Goal: Task Accomplishment & Management: Manage account settings

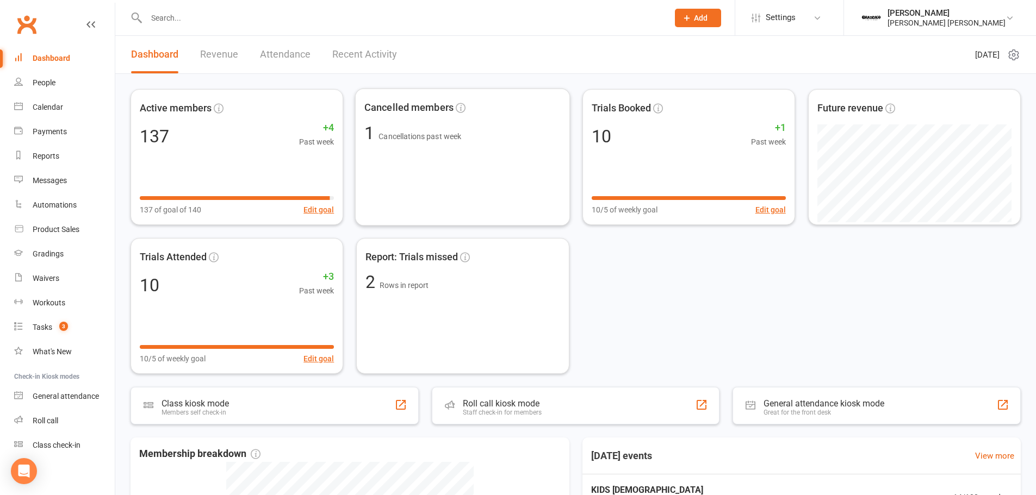
click at [299, 52] on link "Attendance" at bounding box center [285, 55] width 51 height 38
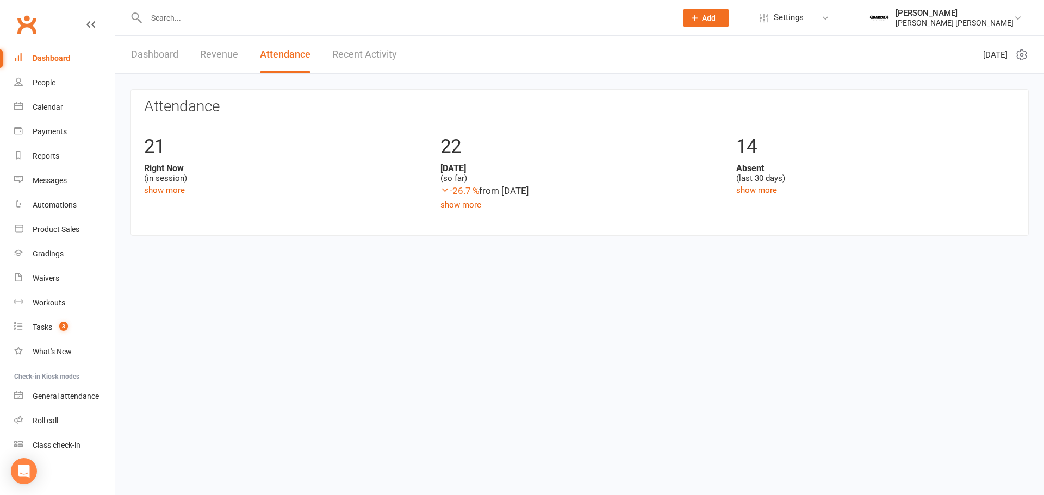
click at [376, 55] on link "Recent Activity" at bounding box center [364, 55] width 65 height 38
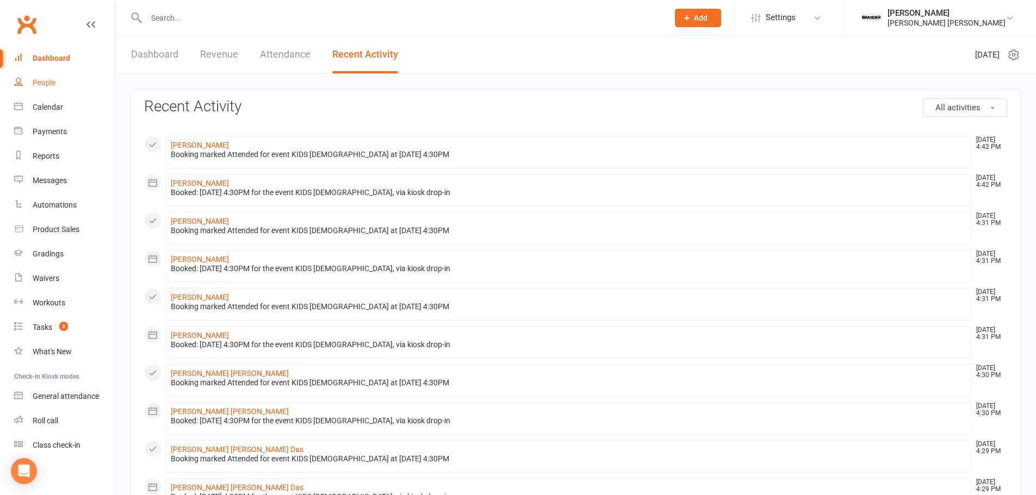
click at [45, 82] on div "People" at bounding box center [44, 82] width 23 height 9
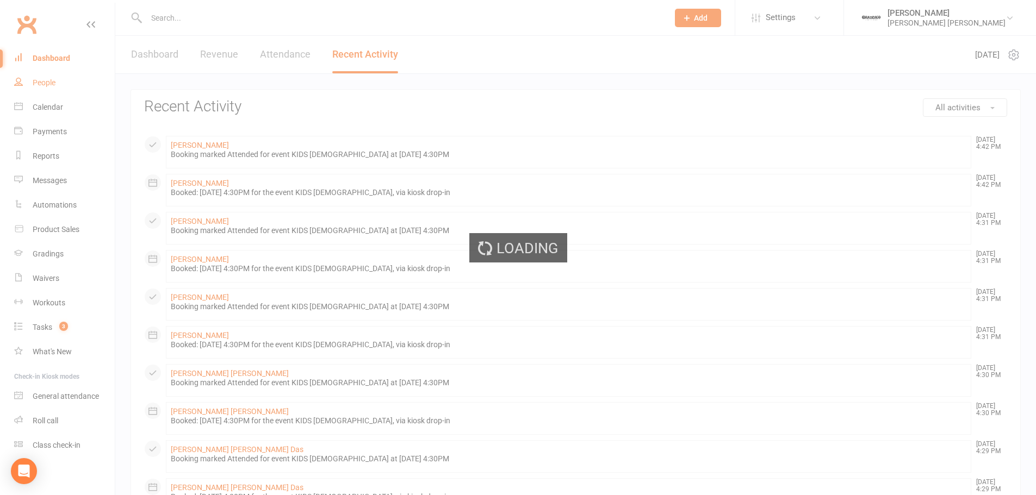
select select "100"
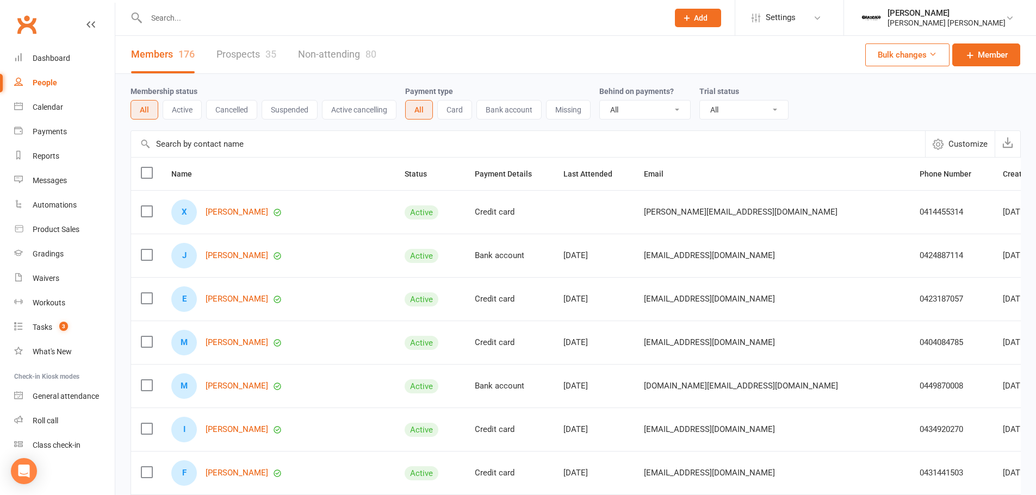
click at [275, 55] on div "35" at bounding box center [270, 53] width 11 height 11
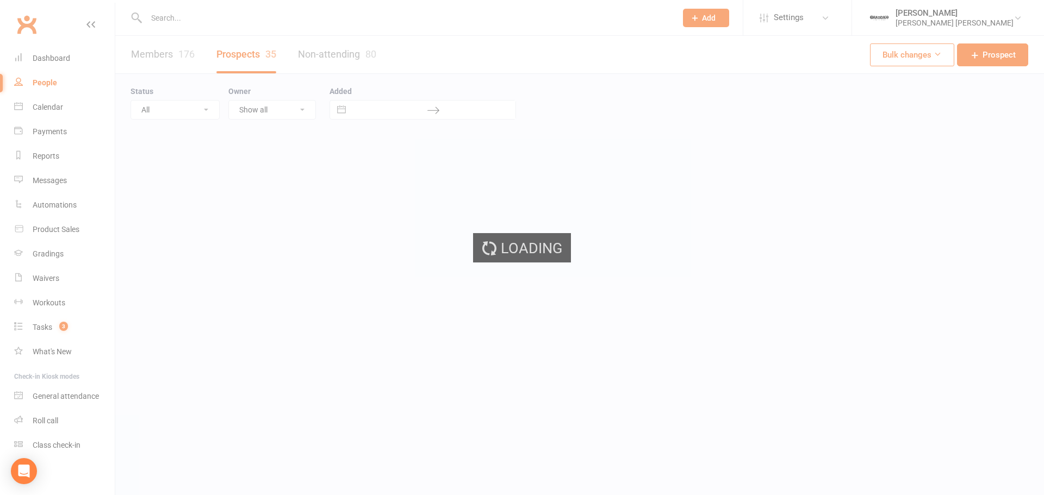
select select "100"
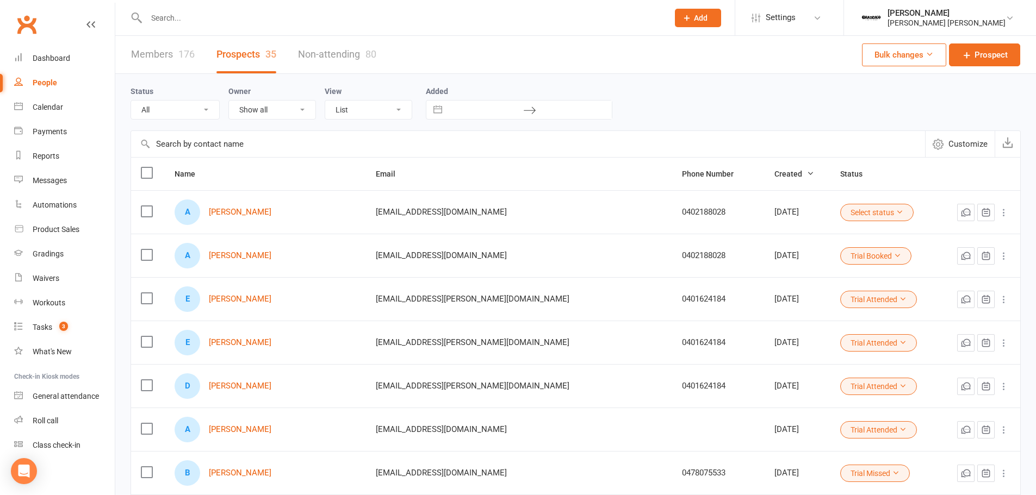
click at [348, 51] on link "Non-attending 80" at bounding box center [337, 55] width 78 height 38
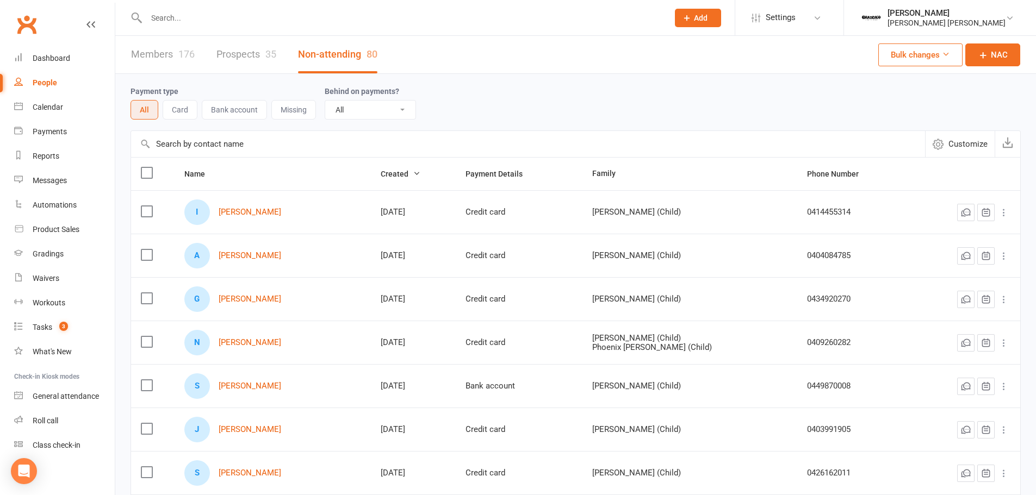
click at [256, 58] on link "Prospects 35" at bounding box center [246, 55] width 60 height 38
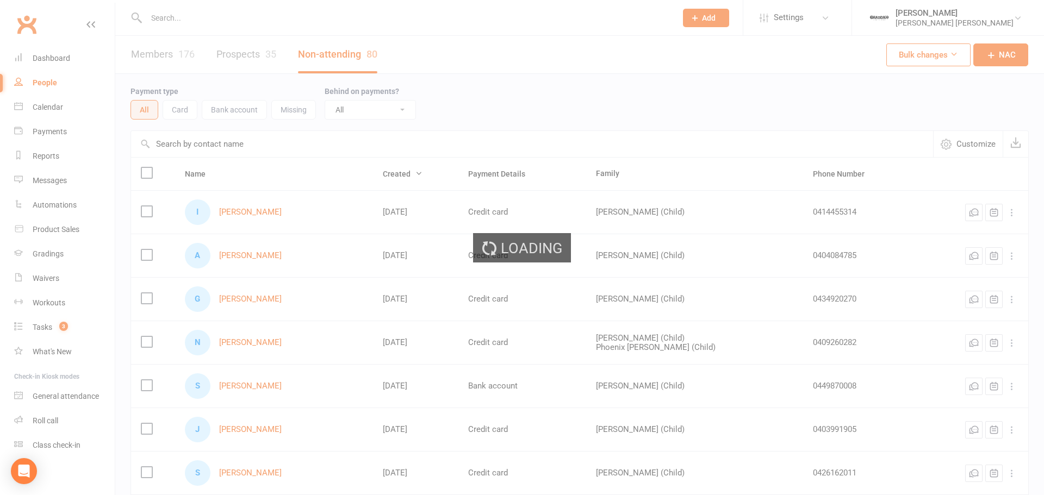
select select "100"
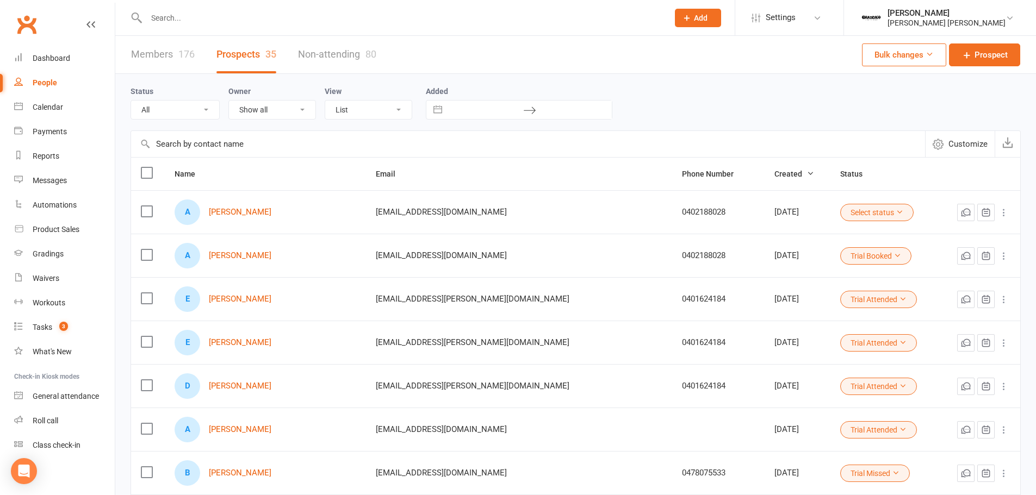
click at [218, 247] on div "A [PERSON_NAME]" at bounding box center [266, 256] width 182 height 26
click at [227, 253] on link "[PERSON_NAME]" at bounding box center [240, 255] width 63 height 9
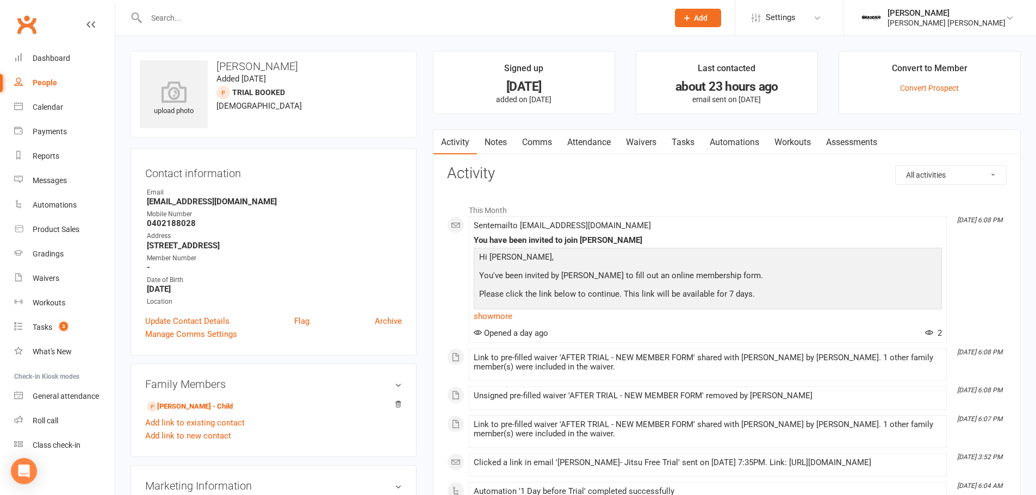
click at [589, 144] on link "Attendance" at bounding box center [589, 142] width 59 height 25
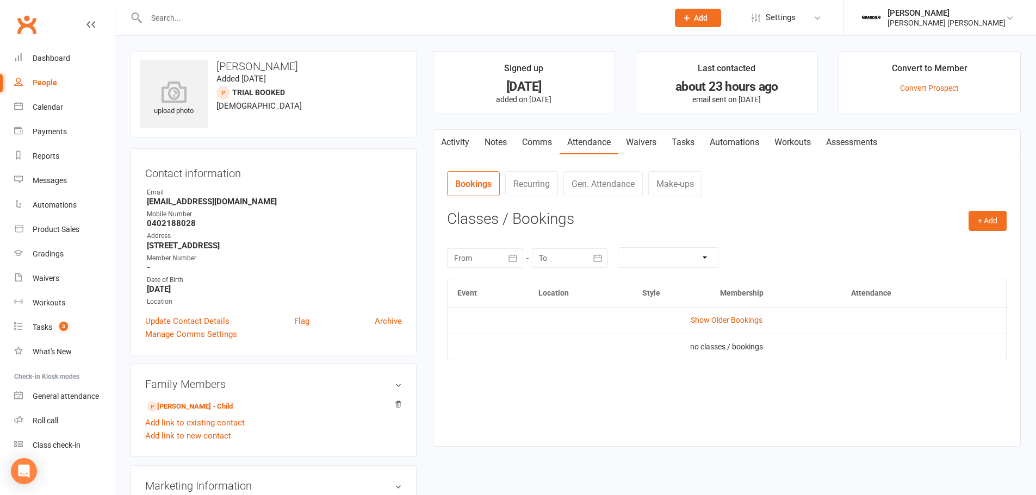
click at [445, 147] on button "button" at bounding box center [440, 142] width 14 height 24
click at [701, 319] on link "Show Older Bookings" at bounding box center [727, 320] width 72 height 9
click at [457, 138] on link "Activity" at bounding box center [455, 142] width 44 height 25
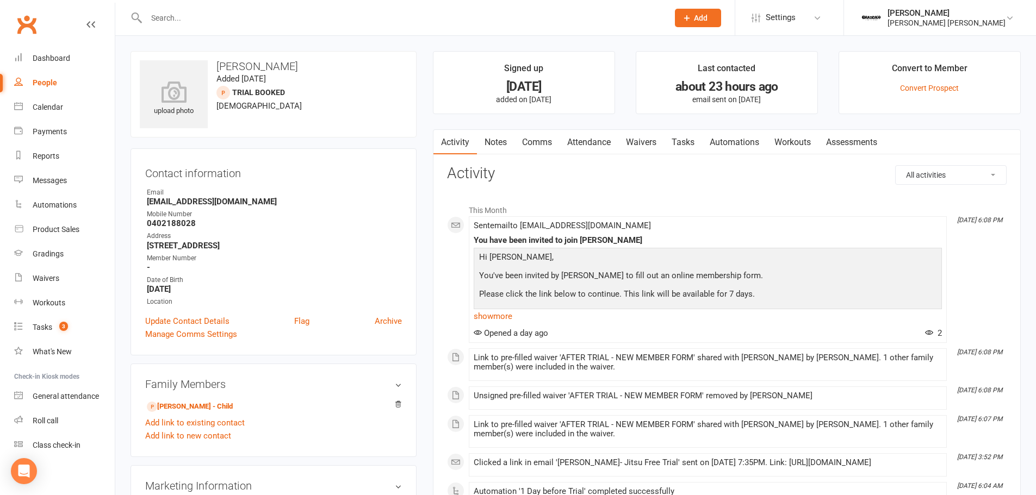
click at [529, 140] on link "Comms" at bounding box center [536, 142] width 45 height 25
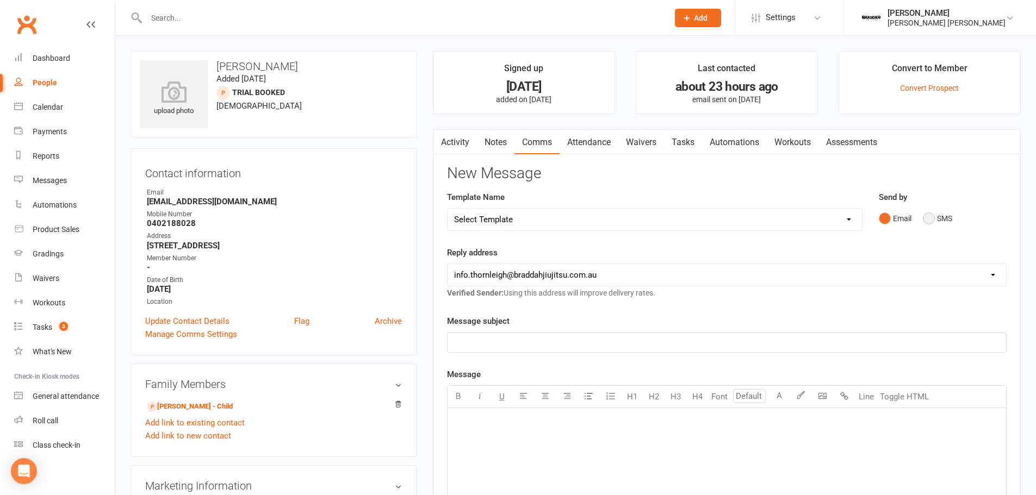
click at [935, 218] on button "SMS" at bounding box center [937, 218] width 29 height 21
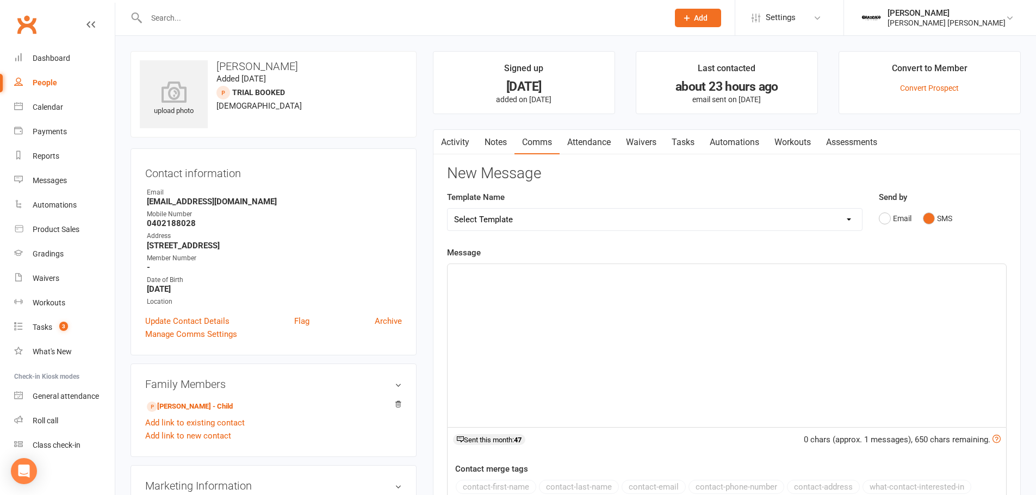
click at [464, 145] on link "Activity" at bounding box center [455, 142] width 44 height 25
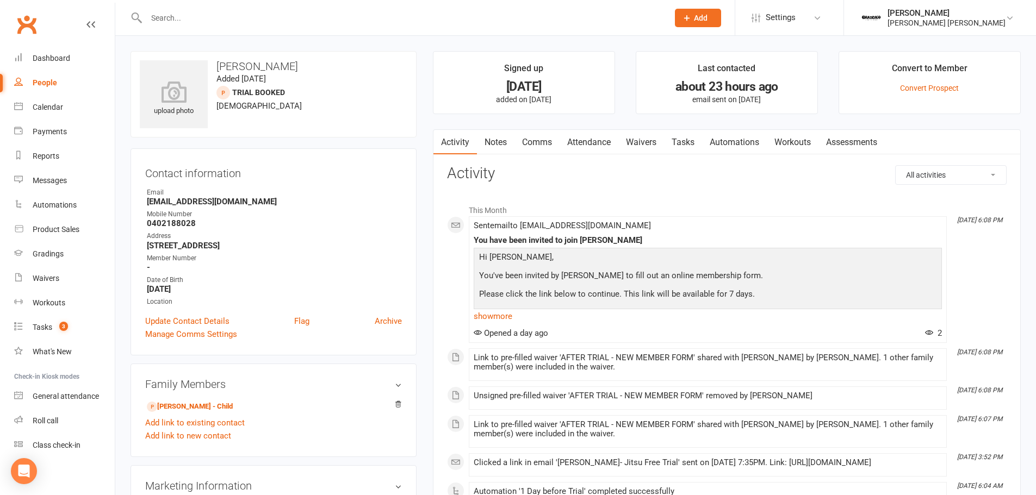
click at [546, 145] on link "Comms" at bounding box center [536, 142] width 45 height 25
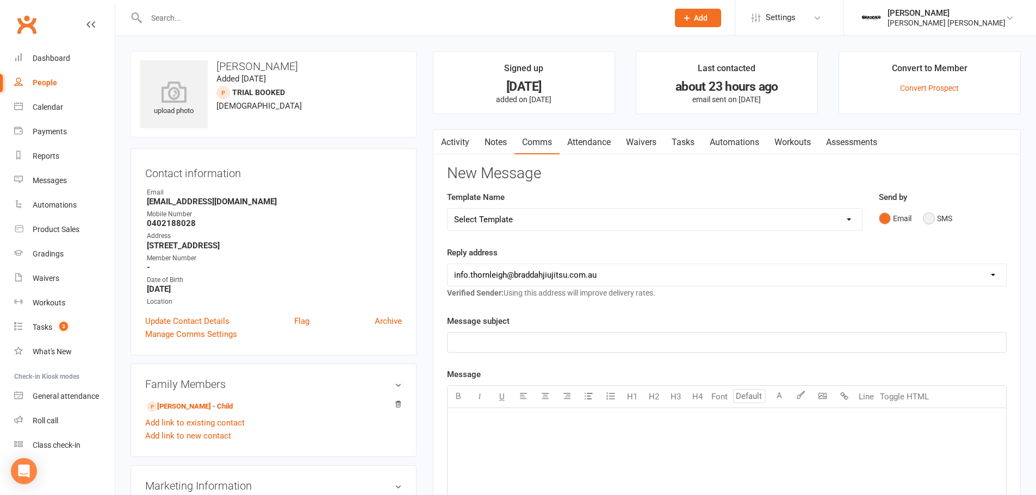
click at [942, 224] on button "SMS" at bounding box center [937, 218] width 29 height 21
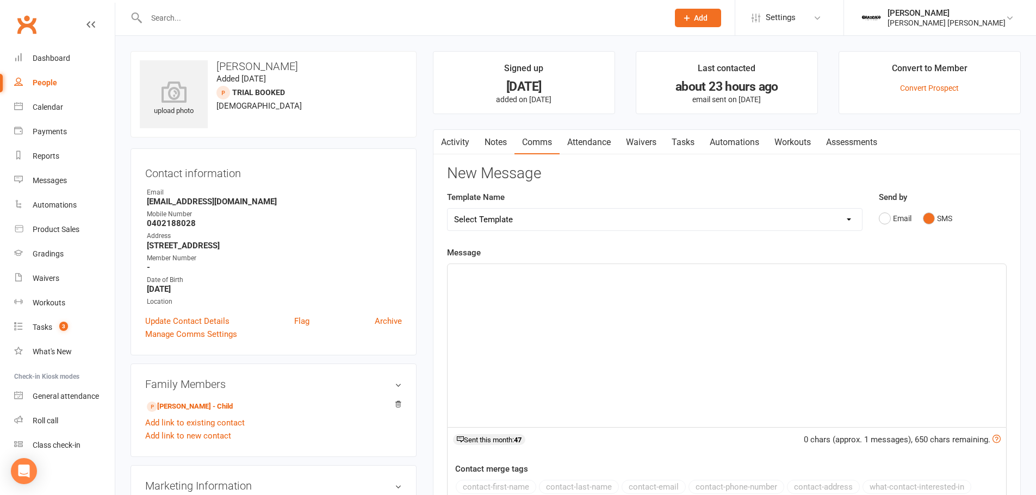
click at [596, 295] on div "﻿" at bounding box center [727, 345] width 559 height 163
click at [502, 277] on p "HI [PERSON_NAME]," at bounding box center [726, 274] width 545 height 13
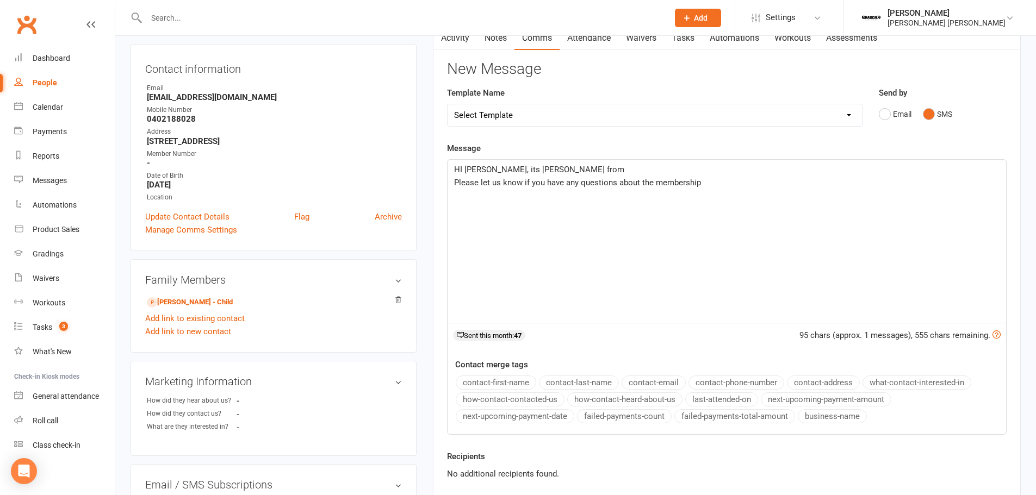
scroll to position [109, 0]
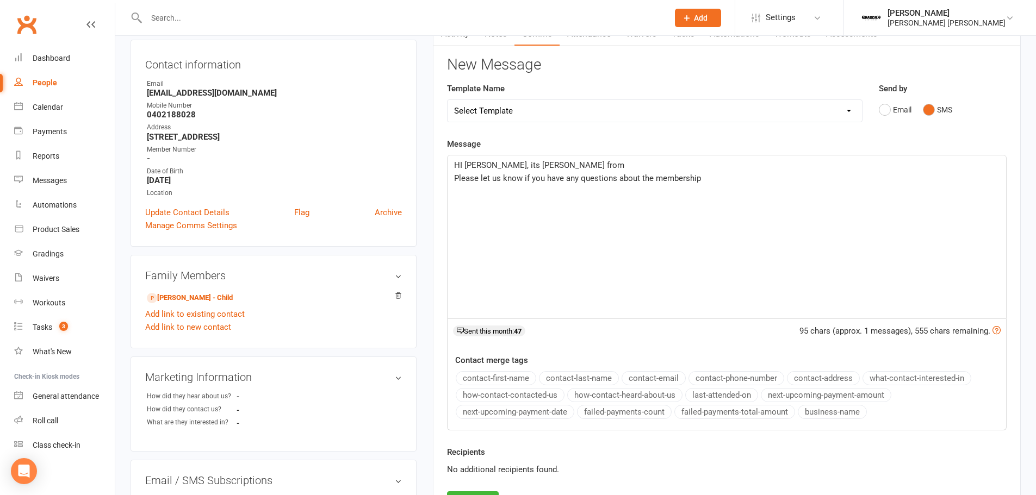
click at [838, 409] on button "business-name" at bounding box center [832, 412] width 69 height 14
click at [735, 183] on p "Please let us know if you have any questions about the membership" at bounding box center [726, 178] width 545 height 13
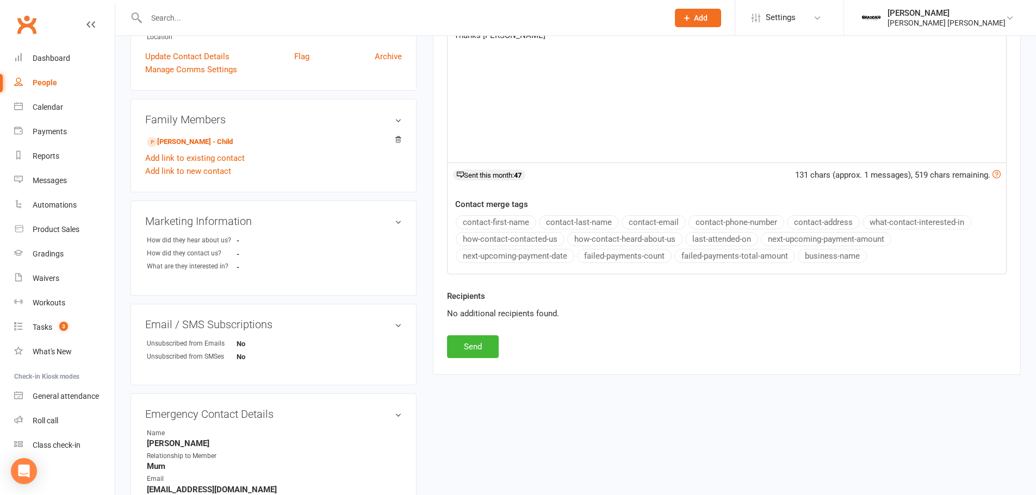
scroll to position [272, 0]
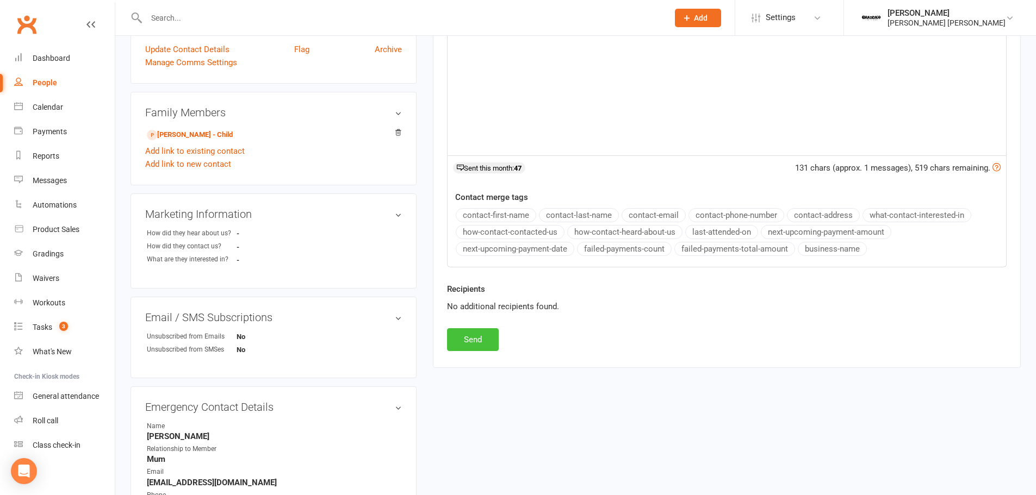
click at [483, 341] on button "Send" at bounding box center [473, 339] width 52 height 23
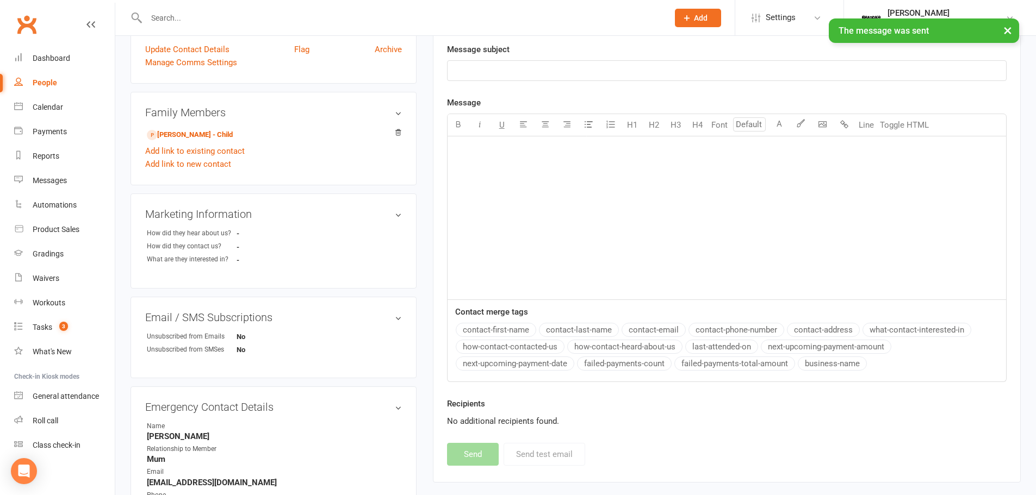
click at [53, 82] on div "People" at bounding box center [45, 82] width 24 height 9
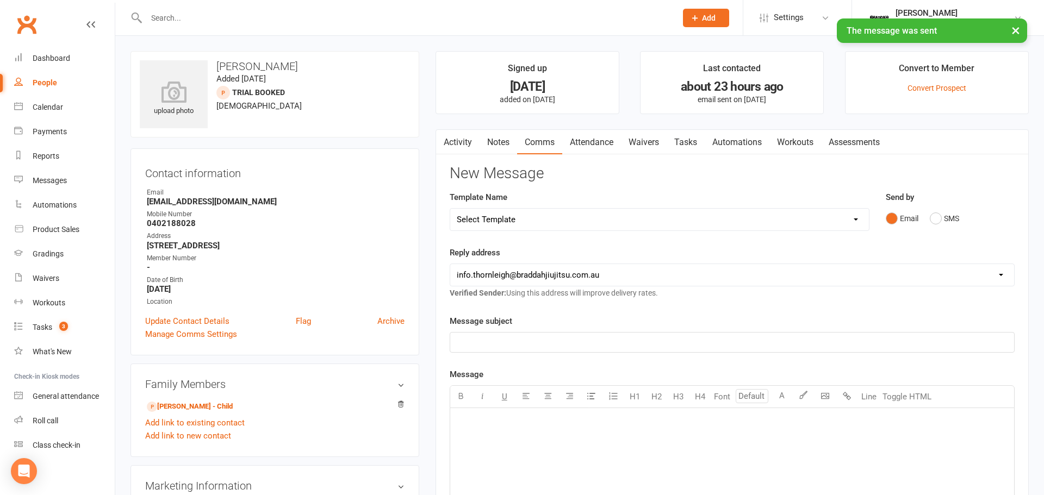
select select "100"
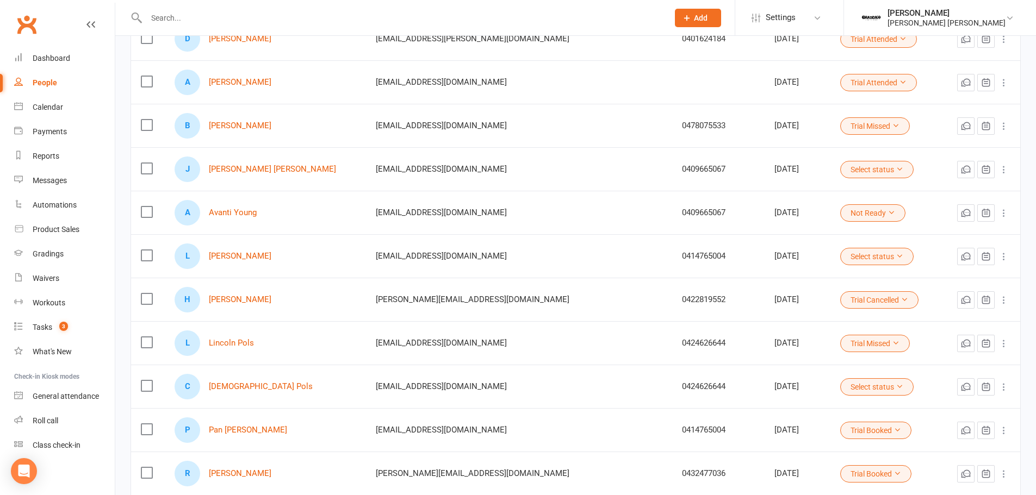
scroll to position [381, 0]
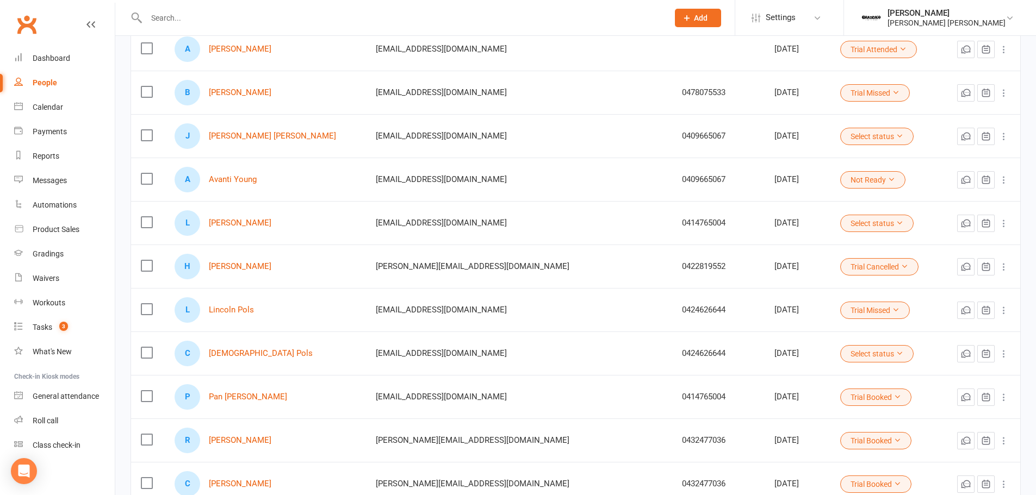
click at [672, 391] on td "0414765004" at bounding box center [718, 397] width 92 height 44
copy div "0414765004"
click at [967, 396] on icon "button" at bounding box center [965, 397] width 11 height 11
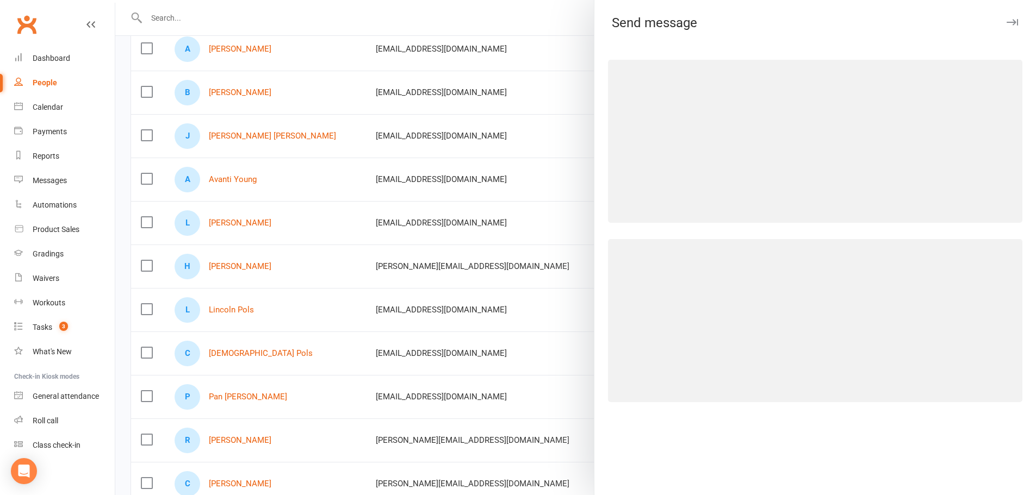
select select "[EMAIL_ADDRESS][DOMAIN_NAME]"
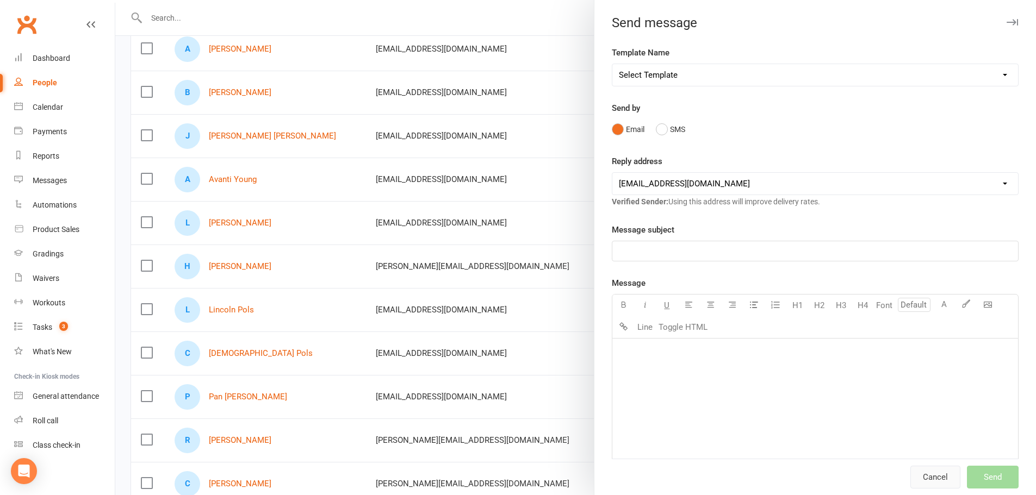
drag, startPoint x: 905, startPoint y: 470, endPoint x: 878, endPoint y: 477, distance: 28.5
click at [910, 470] on button "Cancel" at bounding box center [935, 477] width 50 height 23
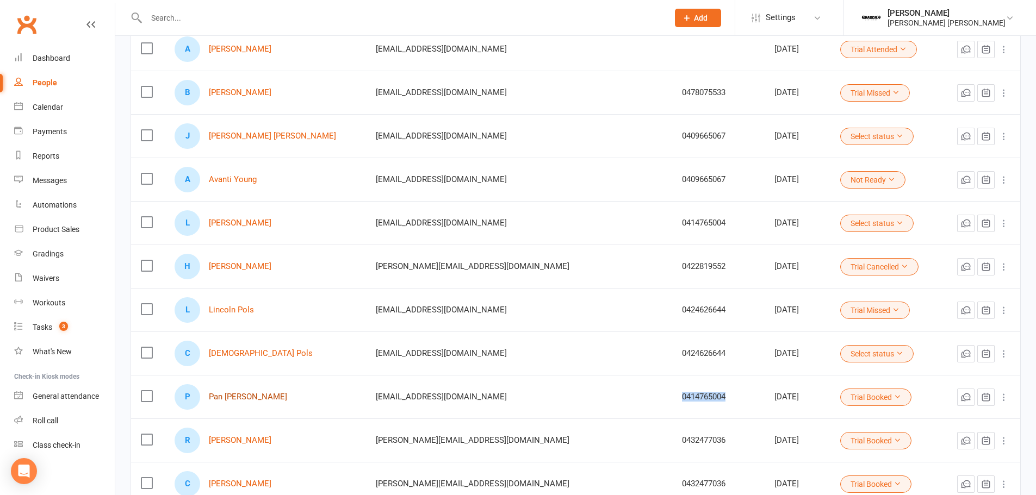
click at [235, 396] on link "Pan [PERSON_NAME]" at bounding box center [248, 397] width 78 height 9
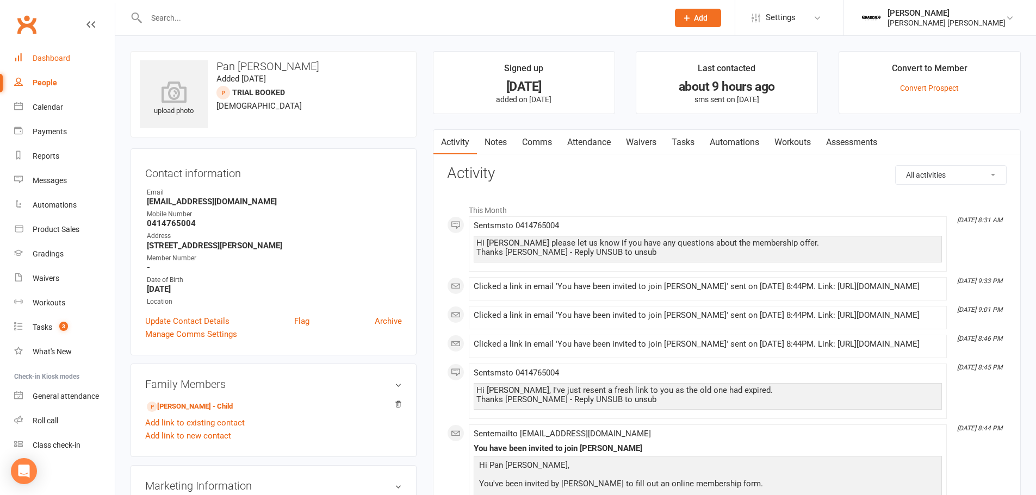
click at [53, 54] on div "Dashboard" at bounding box center [52, 58] width 38 height 9
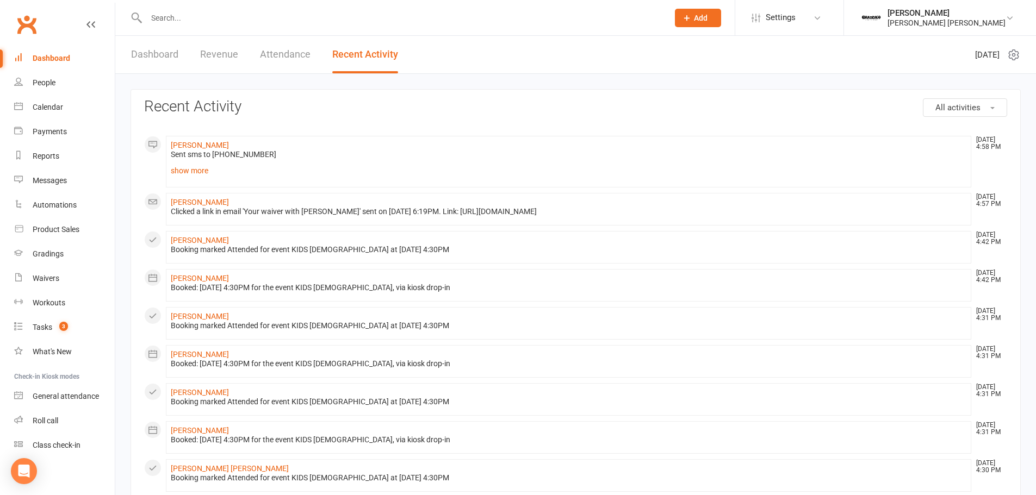
click at [151, 56] on link "Dashboard" at bounding box center [154, 55] width 47 height 38
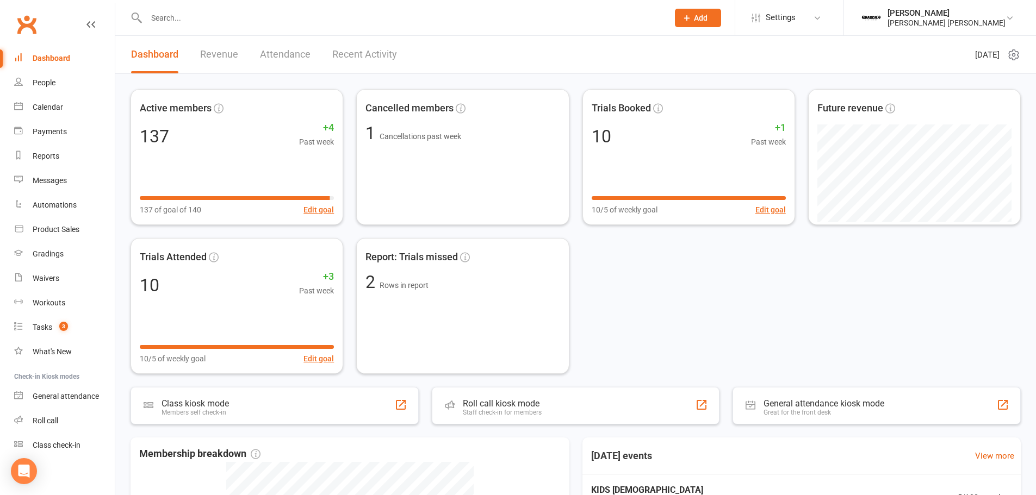
click at [376, 51] on link "Recent Activity" at bounding box center [364, 55] width 65 height 38
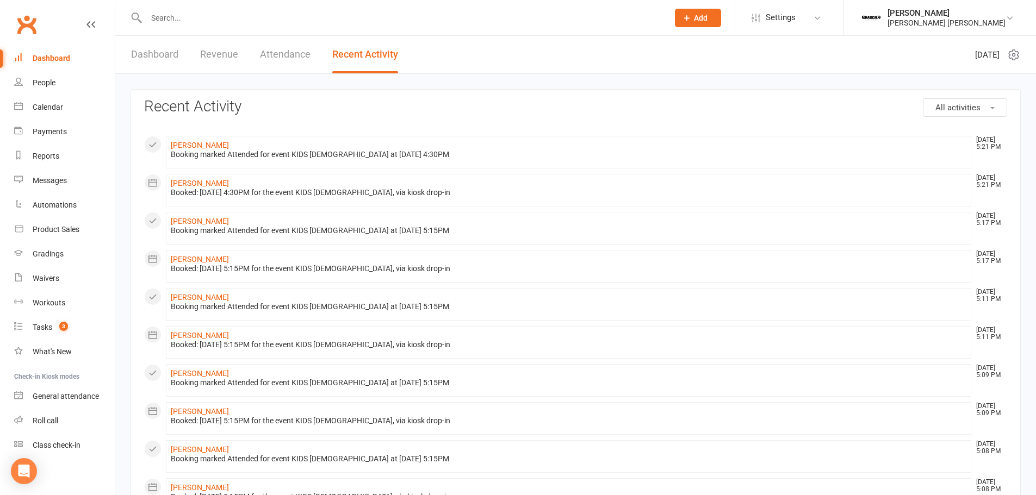
click at [263, 58] on link "Attendance" at bounding box center [285, 55] width 51 height 38
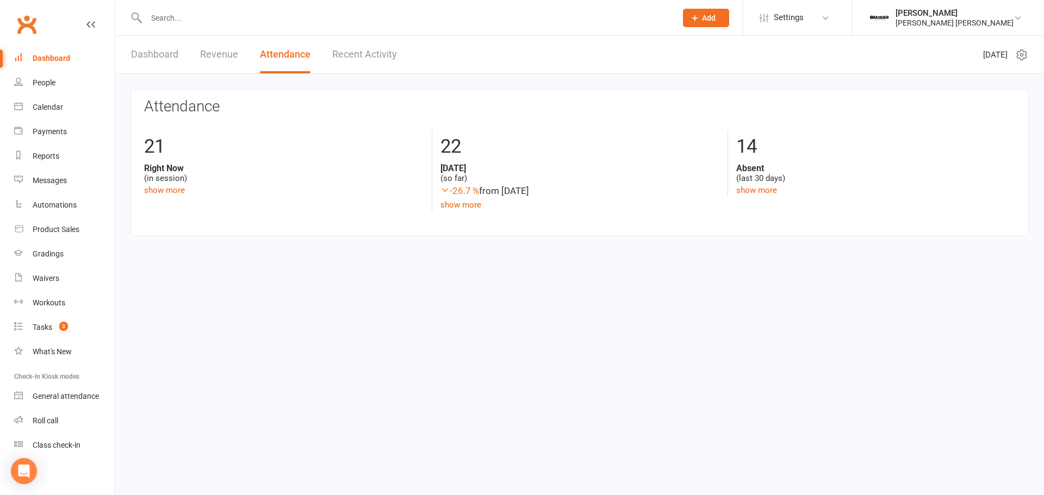
click at [204, 47] on link "Revenue" at bounding box center [219, 55] width 38 height 38
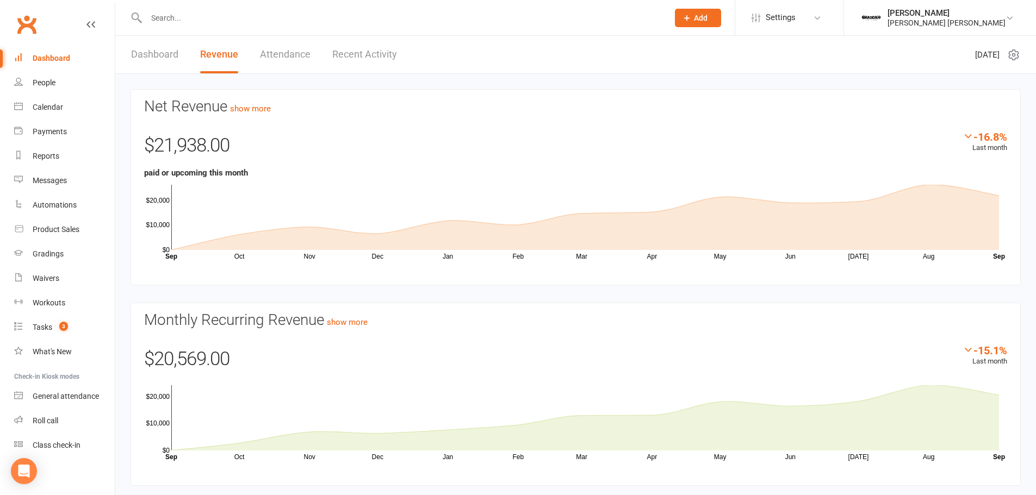
click at [129, 55] on div "Dashboard Revenue Attendance Recent Activity" at bounding box center [263, 55] width 297 height 38
click at [162, 55] on link "Dashboard" at bounding box center [154, 55] width 47 height 38
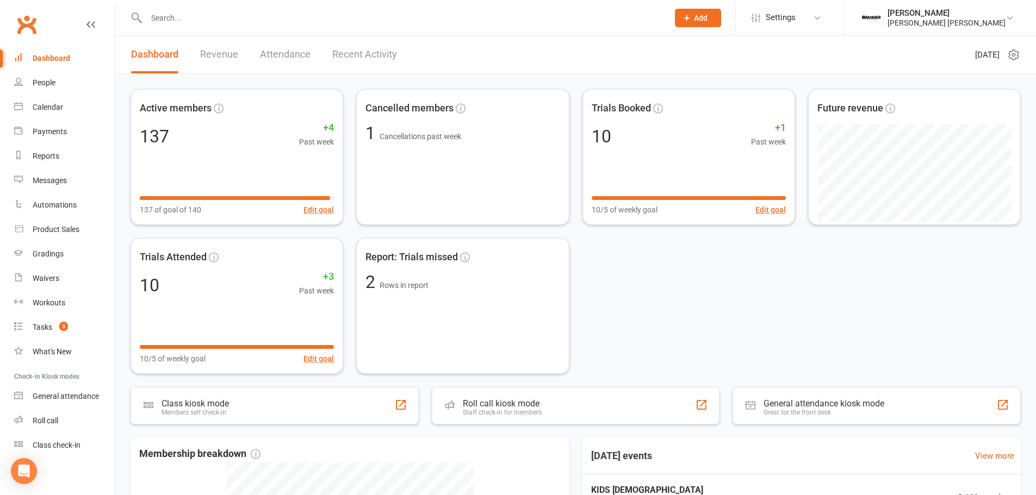
click at [284, 56] on link "Attendance" at bounding box center [285, 55] width 51 height 38
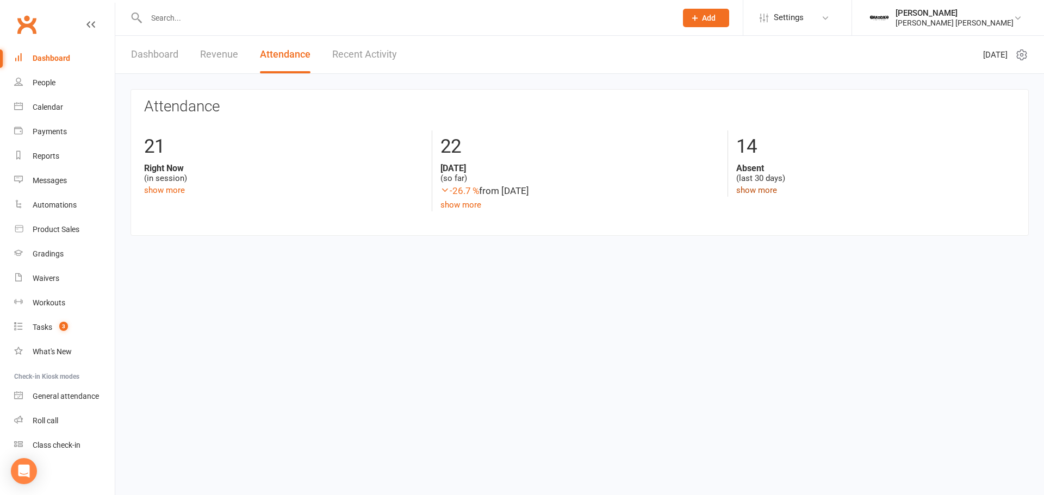
click at [761, 195] on link "show more" at bounding box center [756, 190] width 41 height 10
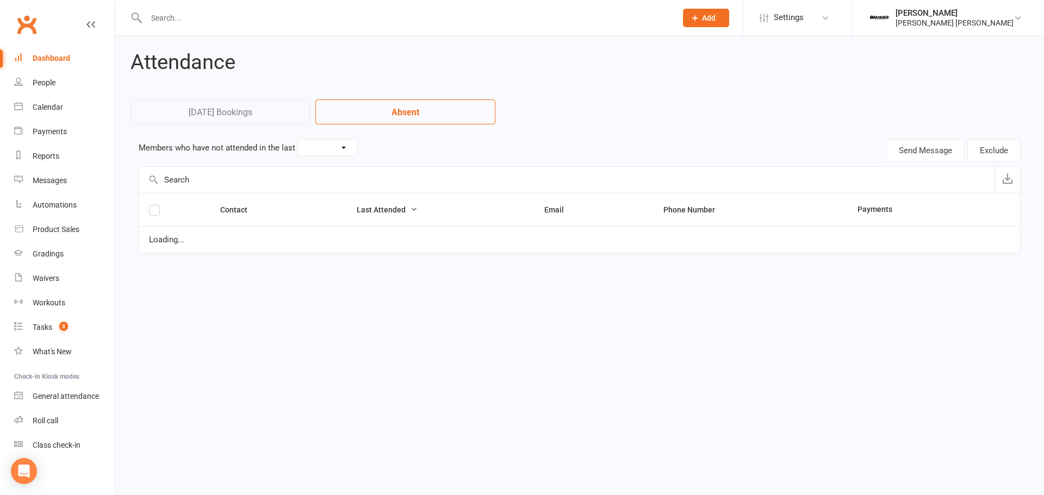
select select "30"
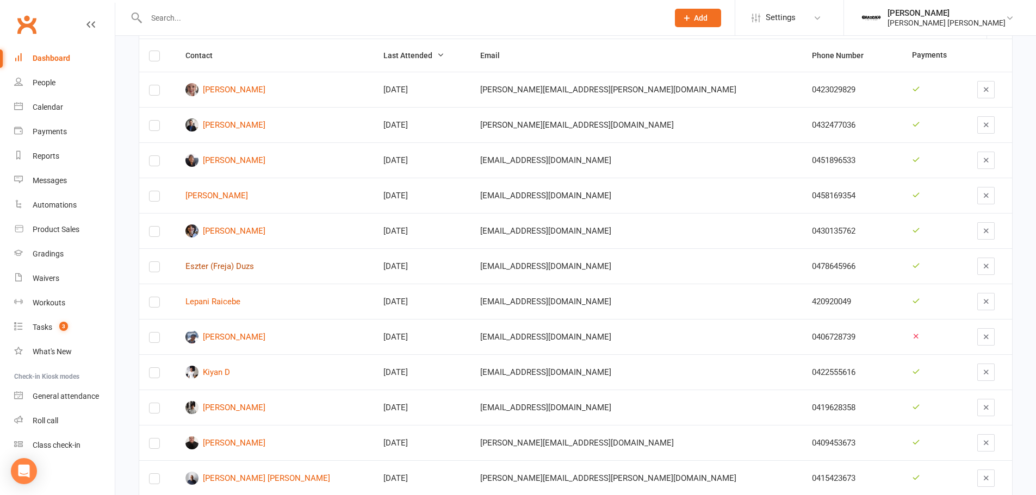
scroll to position [163, 0]
click at [249, 269] on link "Eszter (Freja) Duzs" at bounding box center [274, 265] width 178 height 9
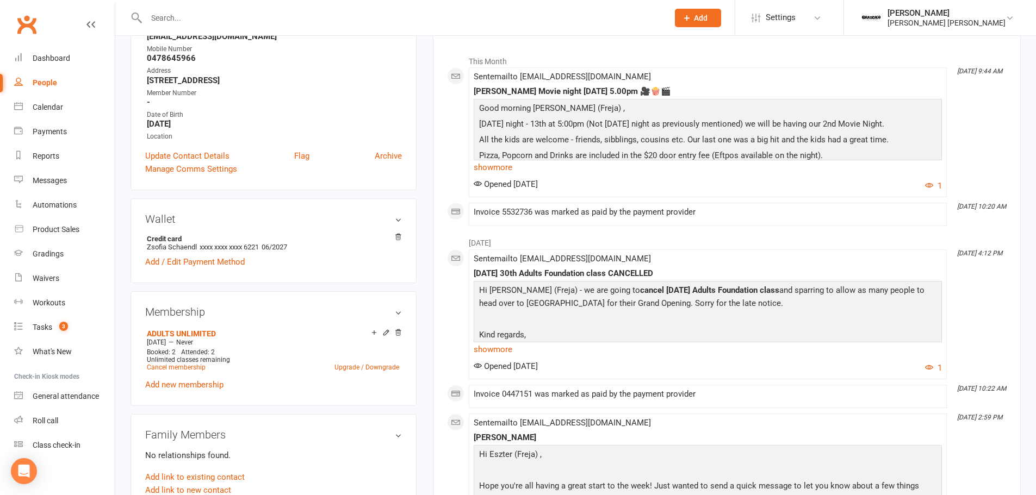
scroll to position [326, 0]
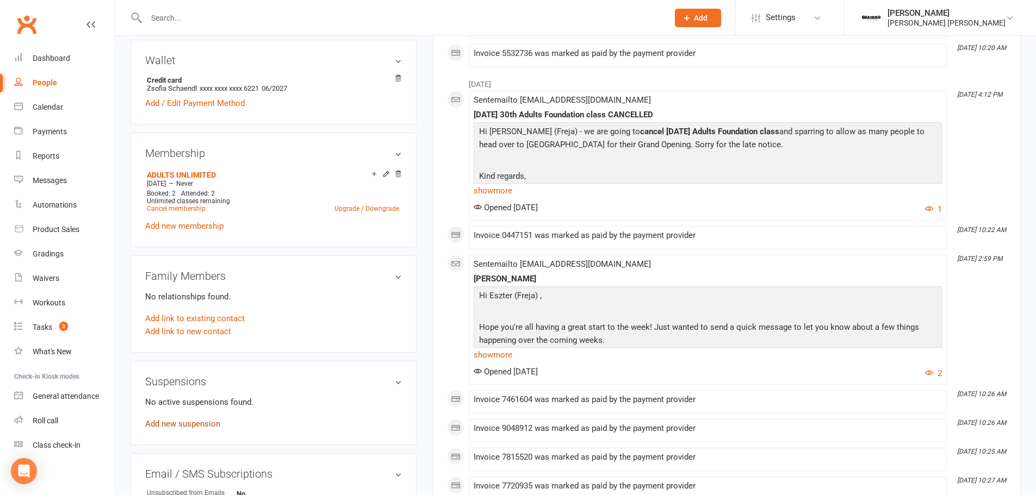
click at [178, 420] on link "Add new suspension" at bounding box center [182, 424] width 75 height 10
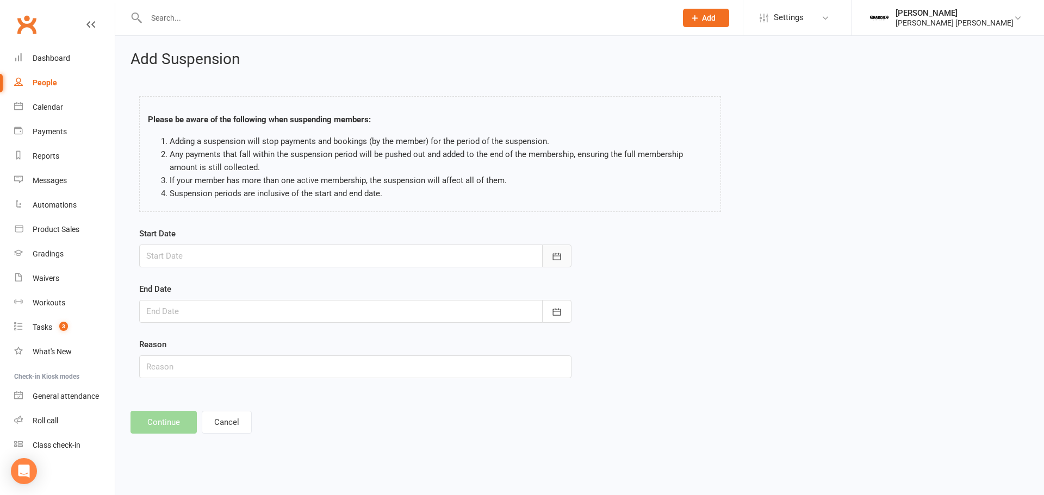
click at [553, 256] on icon "button" at bounding box center [556, 256] width 11 height 11
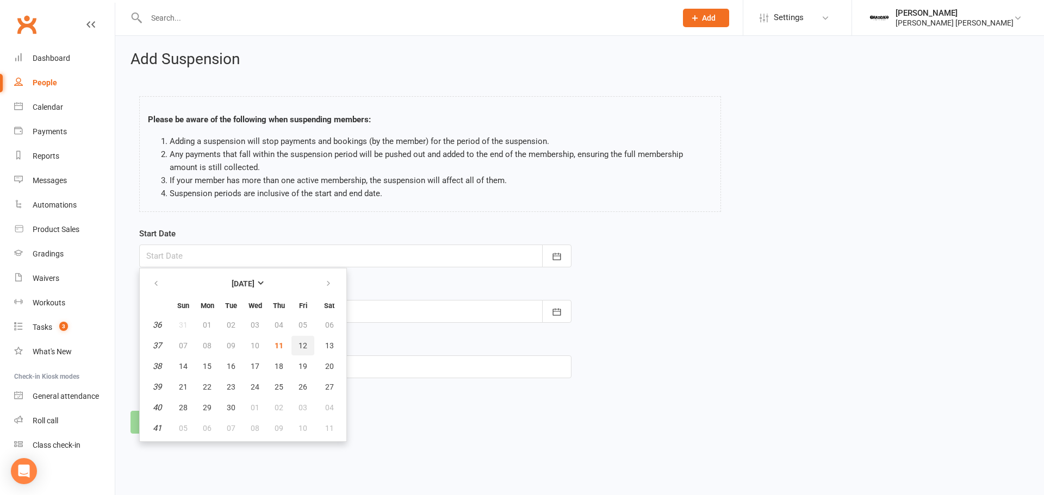
click at [296, 349] on button "12" at bounding box center [302, 346] width 23 height 20
type input "12 Sep 2025"
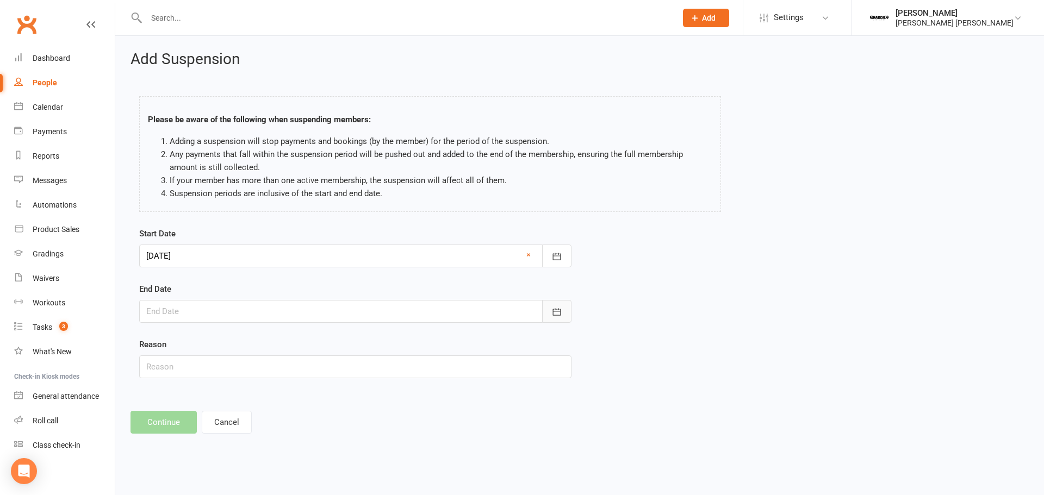
click at [559, 316] on icon "button" at bounding box center [556, 312] width 11 height 11
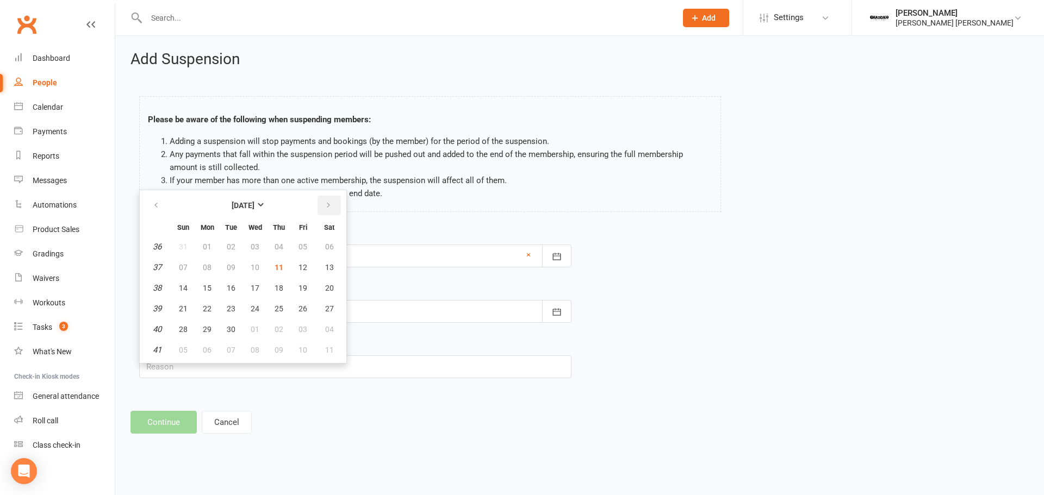
click at [327, 211] on button "button" at bounding box center [329, 206] width 23 height 20
click at [306, 333] on span "31" at bounding box center [303, 329] width 9 height 9
type input "31 Oct 2025"
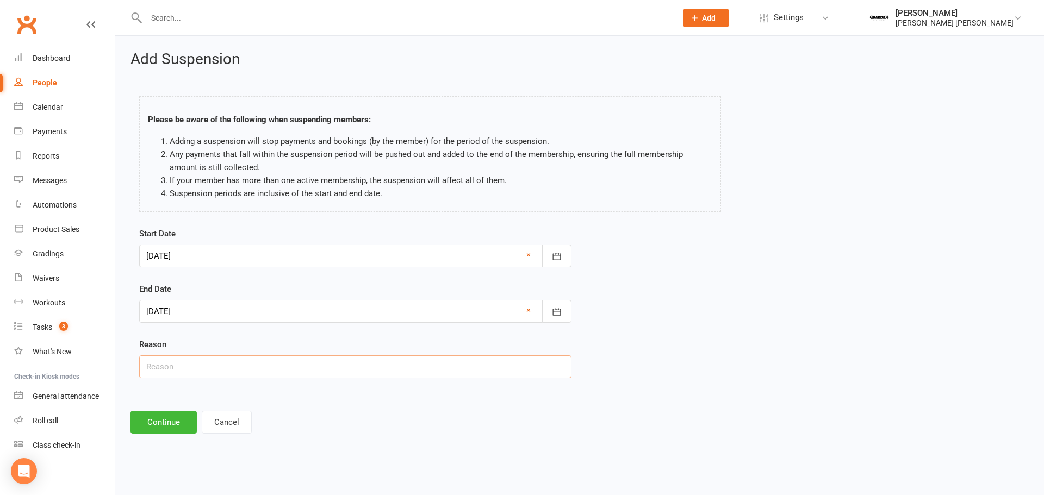
click at [255, 363] on input "text" at bounding box center [355, 367] width 432 height 23
type input "S"
type input "Illness"
click at [165, 432] on button "Continue" at bounding box center [164, 422] width 66 height 23
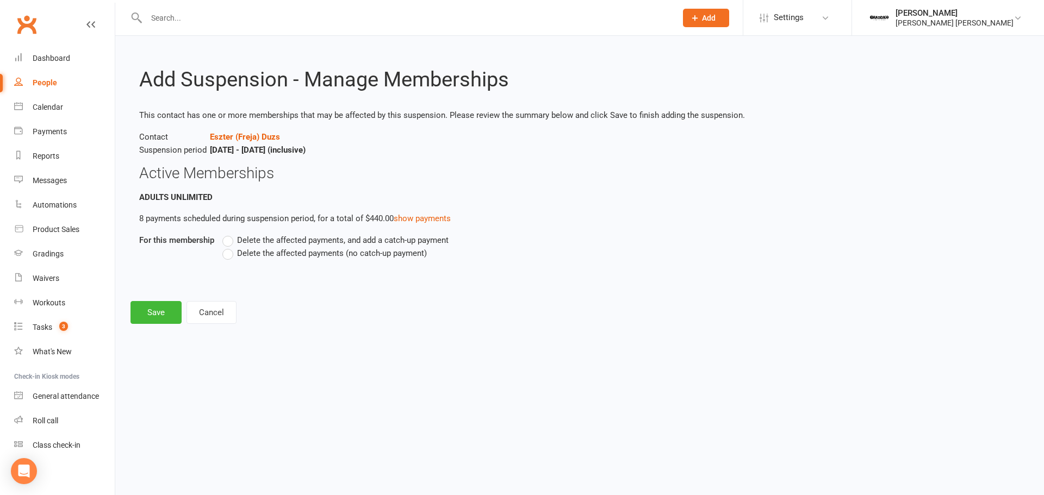
click at [288, 252] on span "Delete the affected payments (no catch-up payment)" at bounding box center [332, 252] width 190 height 11
click at [229, 247] on input "Delete the affected payments (no catch-up payment)" at bounding box center [225, 247] width 7 height 0
click at [150, 327] on div "Add Suspension - Manage Memberships This contact has one or more memberships th…" at bounding box center [579, 187] width 929 height 303
click at [150, 319] on button "Save" at bounding box center [156, 312] width 51 height 23
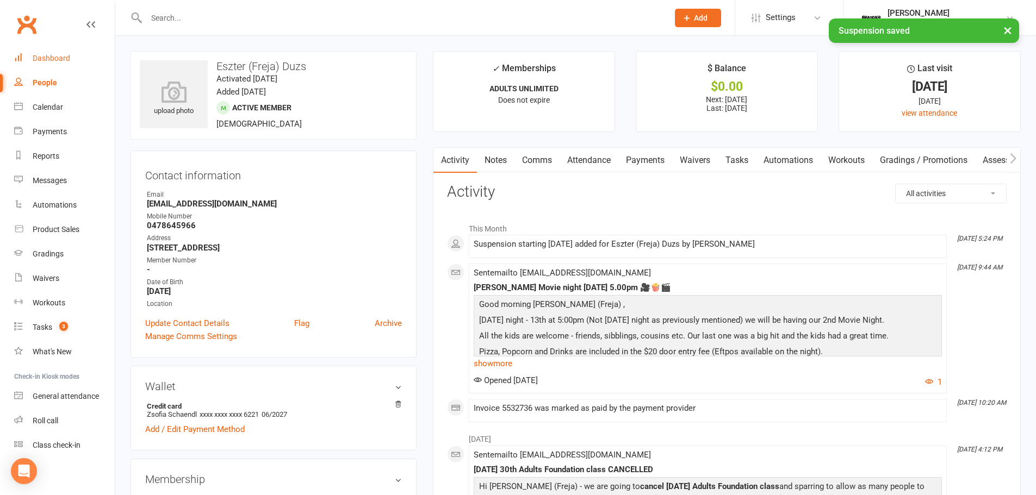
click at [47, 54] on div "Dashboard" at bounding box center [52, 58] width 38 height 9
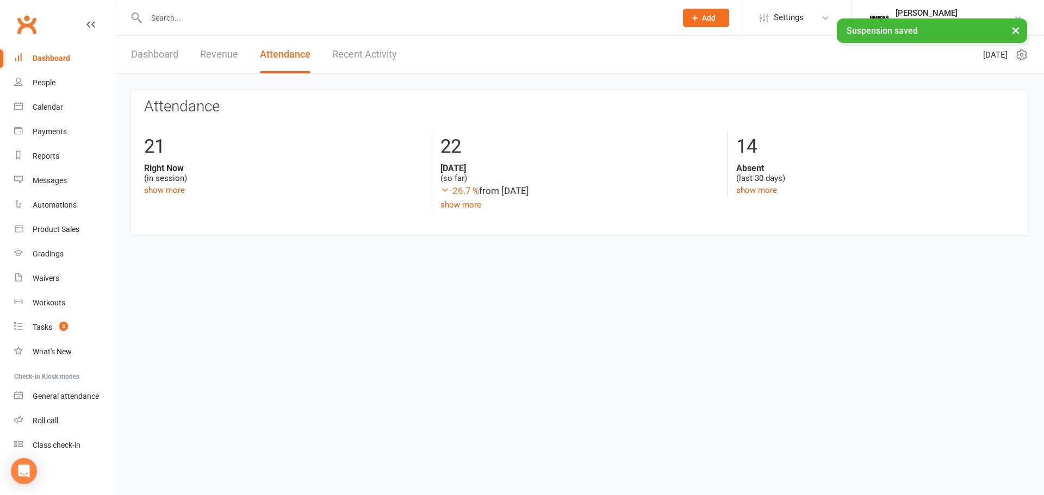
click at [176, 52] on link "Dashboard" at bounding box center [154, 55] width 47 height 38
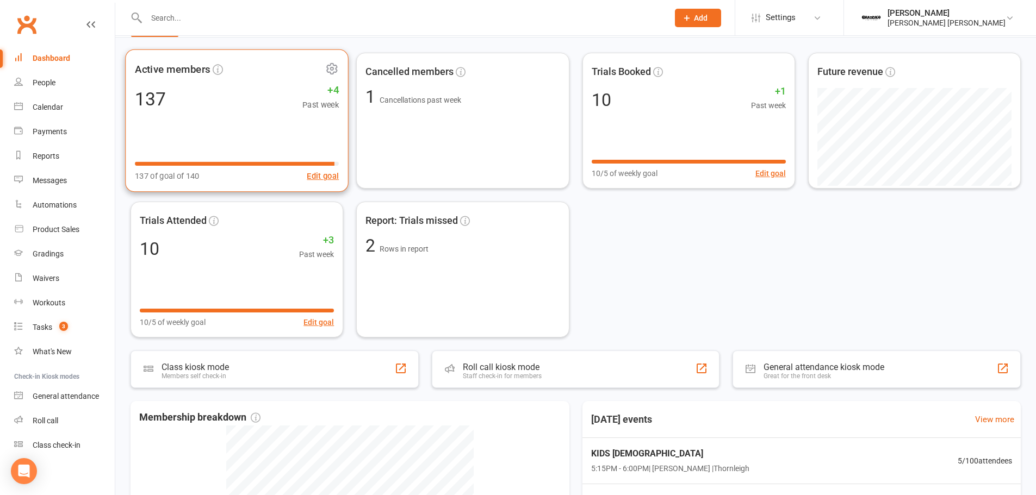
scroll to position [272, 0]
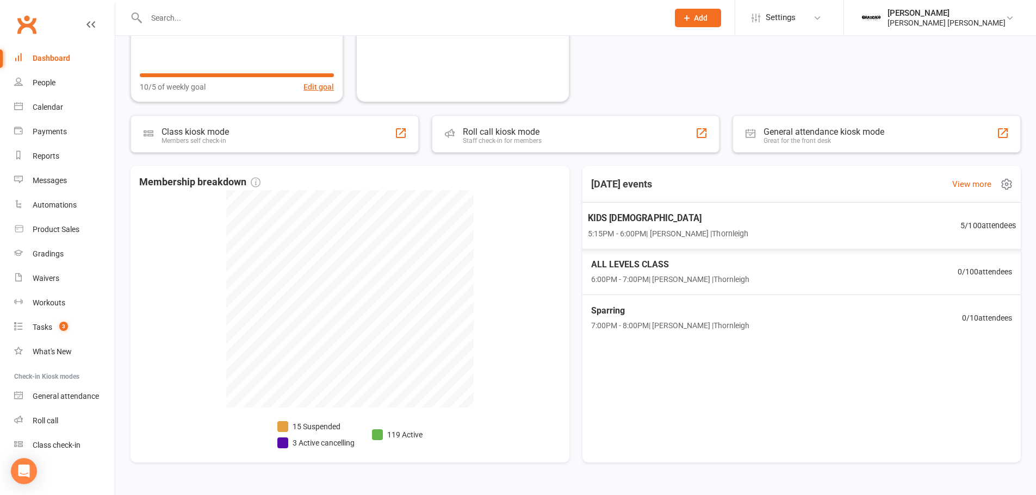
click at [869, 225] on div "KIDS 10 - 15 YO 5:15PM - 6:00PM | Brett Gibson | Thornleigh 5 / 100 attendees" at bounding box center [801, 225] width 455 height 47
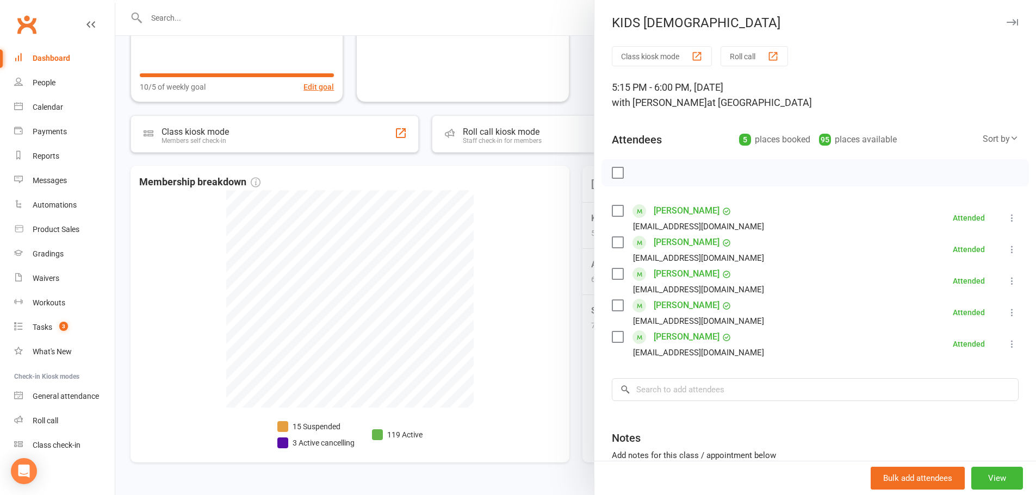
click at [574, 259] on div at bounding box center [575, 247] width 921 height 495
